Goal: Transaction & Acquisition: Book appointment/travel/reservation

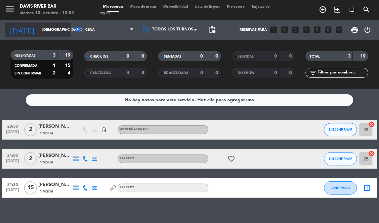
click at [39, 32] on input "[DEMOGRAPHIC_DATA] [DATE]" at bounding box center [63, 29] width 49 height 11
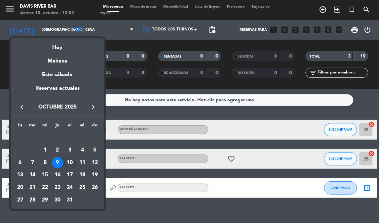
click at [96, 172] on div "19" at bounding box center [94, 174] width 11 height 11
type input "dom. [DATE]"
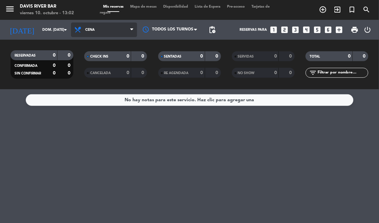
click at [97, 24] on span "Cena" at bounding box center [104, 29] width 66 height 15
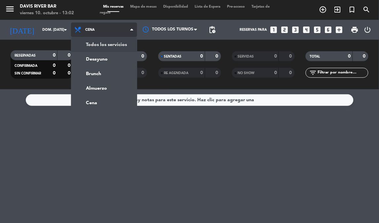
click at [112, 47] on div "menu [PERSON_NAME] River [PERSON_NAME] 10. octubre - 13:02 Mis reservas Mapa de…" at bounding box center [189, 44] width 379 height 89
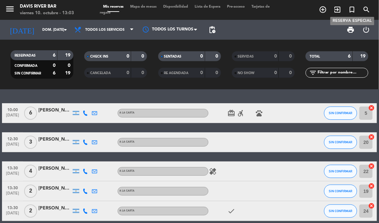
click at [351, 7] on icon "turned_in_not" at bounding box center [352, 10] width 8 height 8
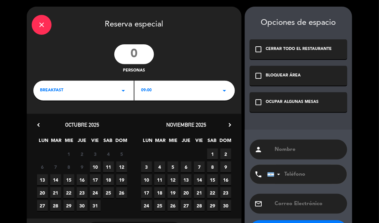
click at [119, 89] on div "BREAKFAST arrow_drop_down" at bounding box center [83, 91] width 100 height 20
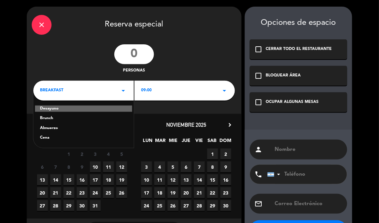
click at [93, 127] on div "Almuerzo" at bounding box center [83, 128] width 87 height 7
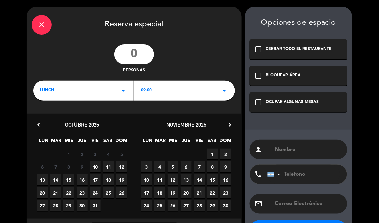
click at [162, 81] on div "09:00 arrow_drop_down" at bounding box center [184, 91] width 100 height 20
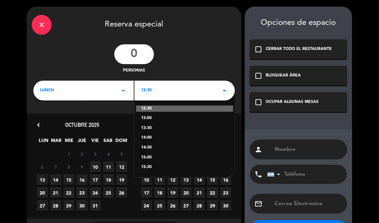
click at [160, 84] on div "12:30 arrow_drop_down" at bounding box center [184, 91] width 100 height 20
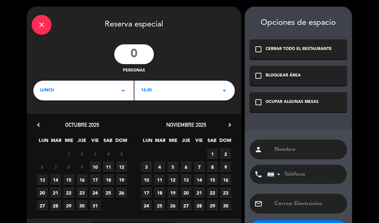
click at [121, 179] on span "19" at bounding box center [121, 179] width 11 height 11
click at [144, 54] on input "number" at bounding box center [134, 54] width 40 height 20
type input "10"
click at [269, 100] on div "OCUPAR ALGUNAS MESAS" at bounding box center [292, 102] width 53 height 7
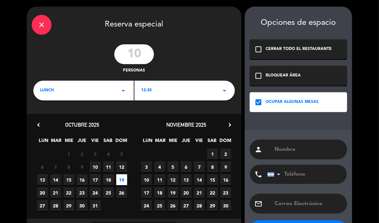
click at [272, 151] on div "person" at bounding box center [298, 149] width 97 height 20
click at [278, 150] on input "text" at bounding box center [308, 149] width 68 height 9
type input "n"
type input "[PERSON_NAME]"
click at [315, 180] on input "tel" at bounding box center [303, 173] width 73 height 19
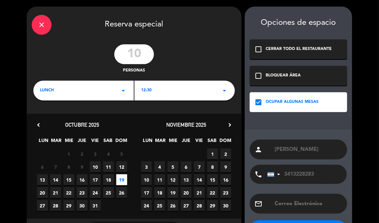
type input "3413228283"
click at [165, 91] on div "12:30 arrow_drop_down" at bounding box center [184, 91] width 100 height 20
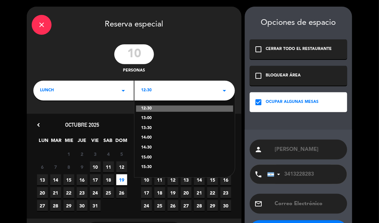
click at [151, 117] on div "13:00" at bounding box center [184, 118] width 87 height 7
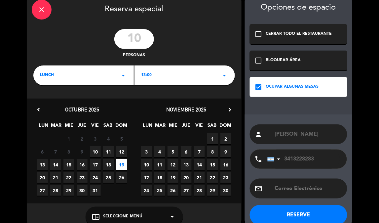
scroll to position [28, 0]
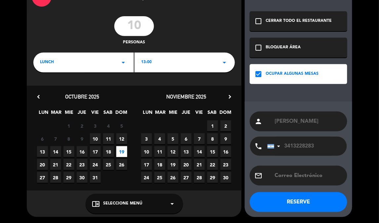
click at [313, 200] on button "RESERVE" at bounding box center [298, 202] width 97 height 20
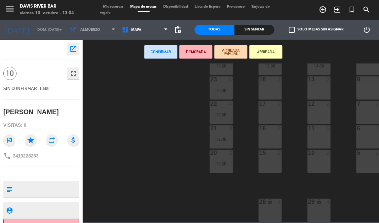
scroll to position [210, 0]
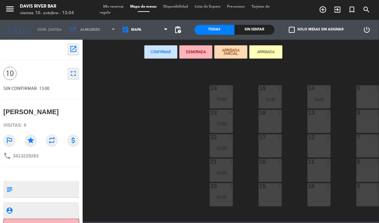
click at [365, 101] on div "9 2" at bounding box center [367, 96] width 23 height 23
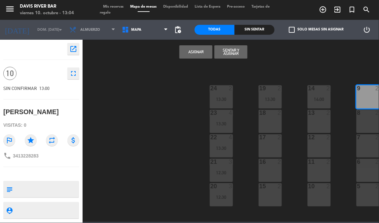
click at [365, 119] on div "8 2" at bounding box center [367, 121] width 23 height 23
click at [366, 147] on div "7 2" at bounding box center [367, 145] width 23 height 23
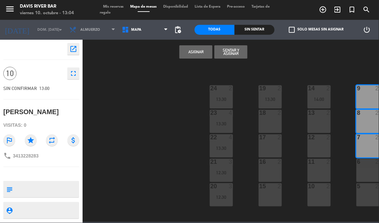
click at [367, 169] on div "6 2" at bounding box center [367, 170] width 23 height 23
click at [368, 195] on div "5 2" at bounding box center [367, 194] width 23 height 23
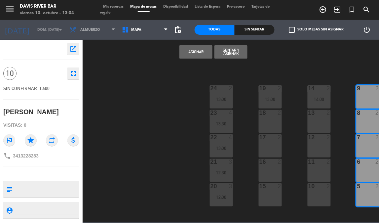
click at [209, 49] on button "Asignar" at bounding box center [195, 51] width 33 height 13
